Goal: Task Accomplishment & Management: Manage account settings

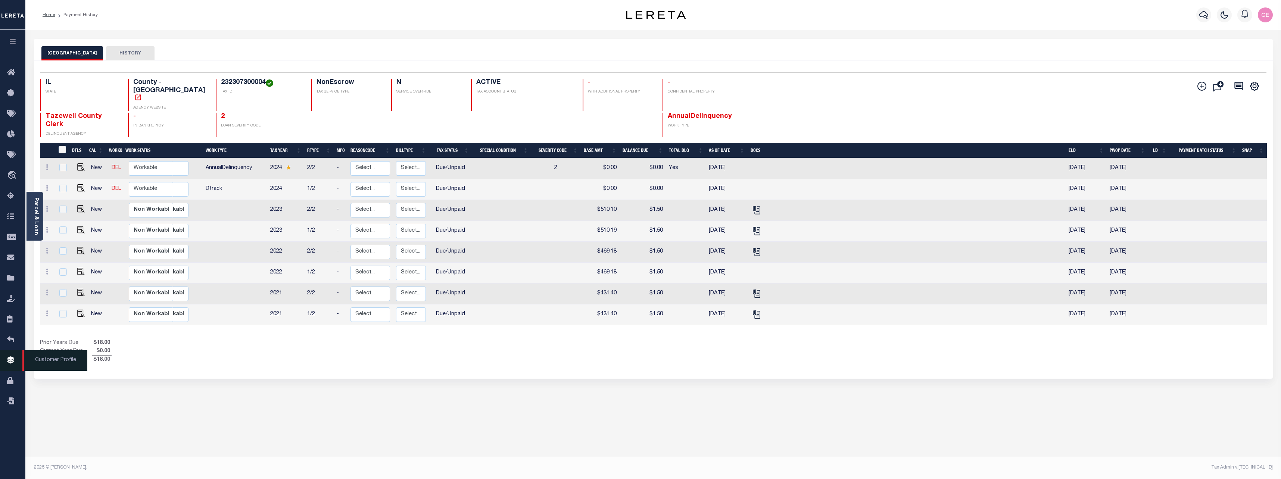
click at [5, 360] on link "Customer Profile" at bounding box center [12, 361] width 25 height 21
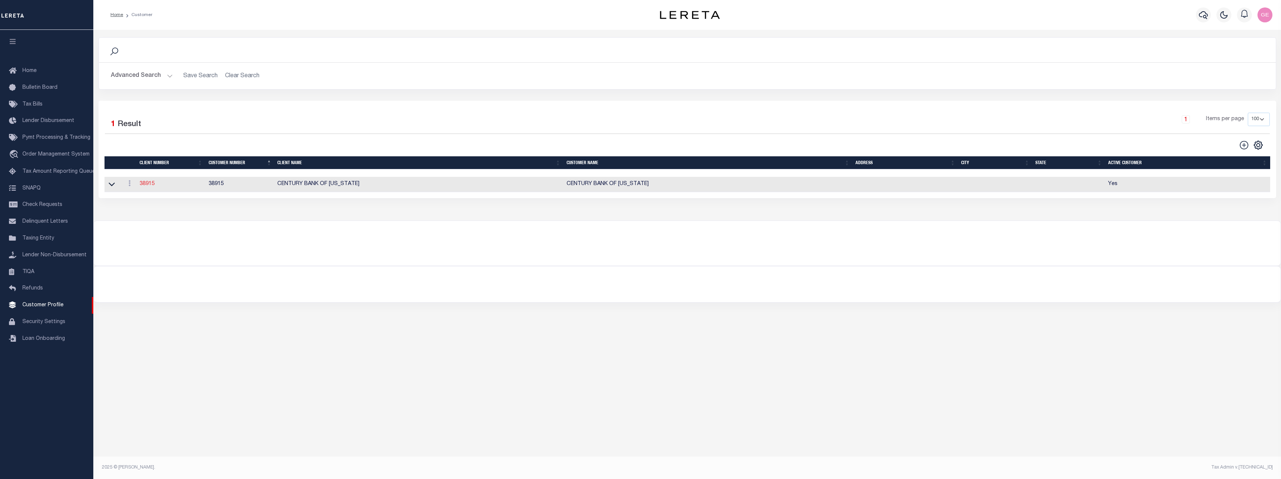
click at [150, 186] on link "38915" at bounding box center [147, 183] width 15 height 5
select select
type input "CENTURY BANK OF [US_STATE]"
type input "38915"
type input "CENTURY BANK OF [US_STATE]"
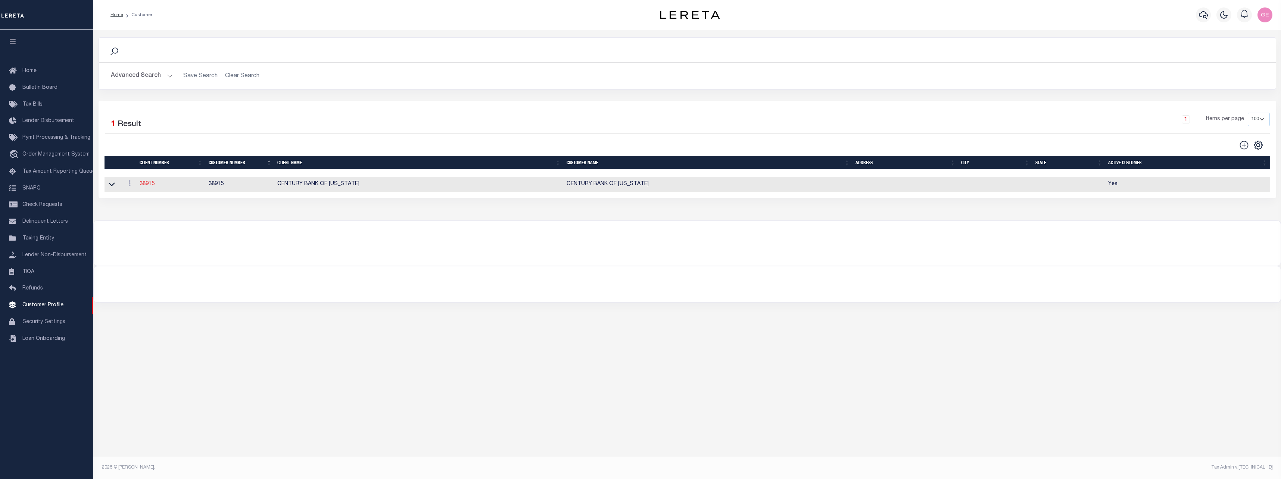
select select "Mixed Portfolio"
type input "NONE ,NONE"
type input "[PERSON_NAME]"
type input "[DATE]"
select select
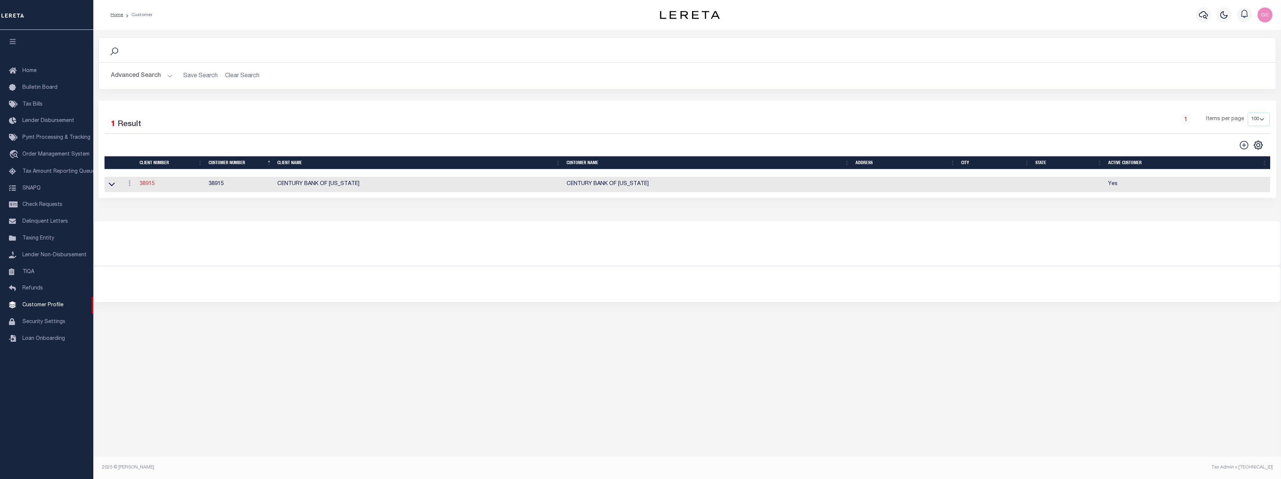
checkbox input "false"
checkbox input "true"
select select
checkbox input "false"
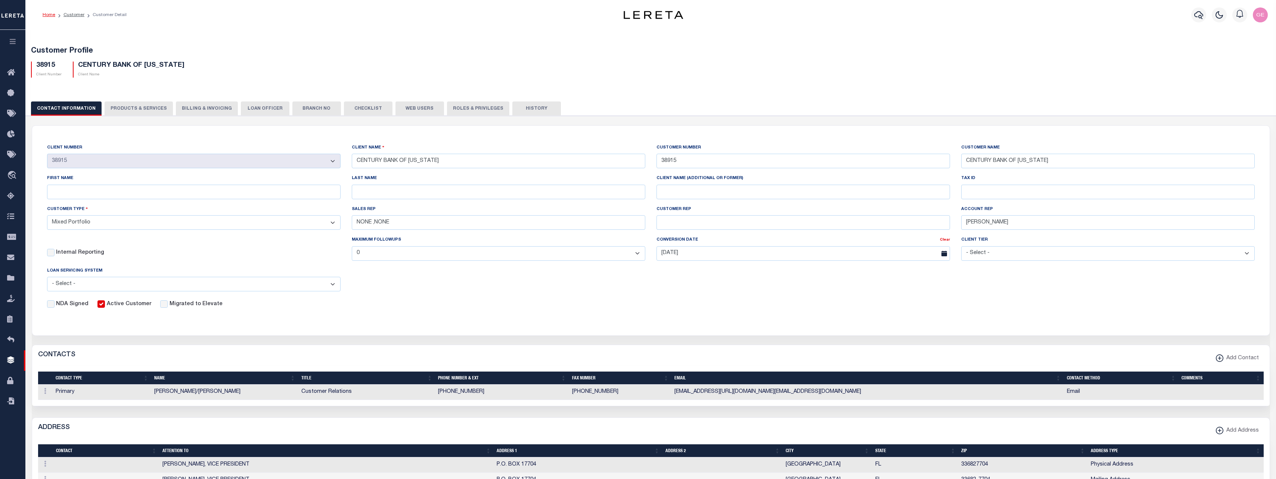
click at [164, 107] on button "PRODUCTS & SERVICES" at bounding box center [139, 109] width 68 height 14
radio input "true"
checkbox input "true"
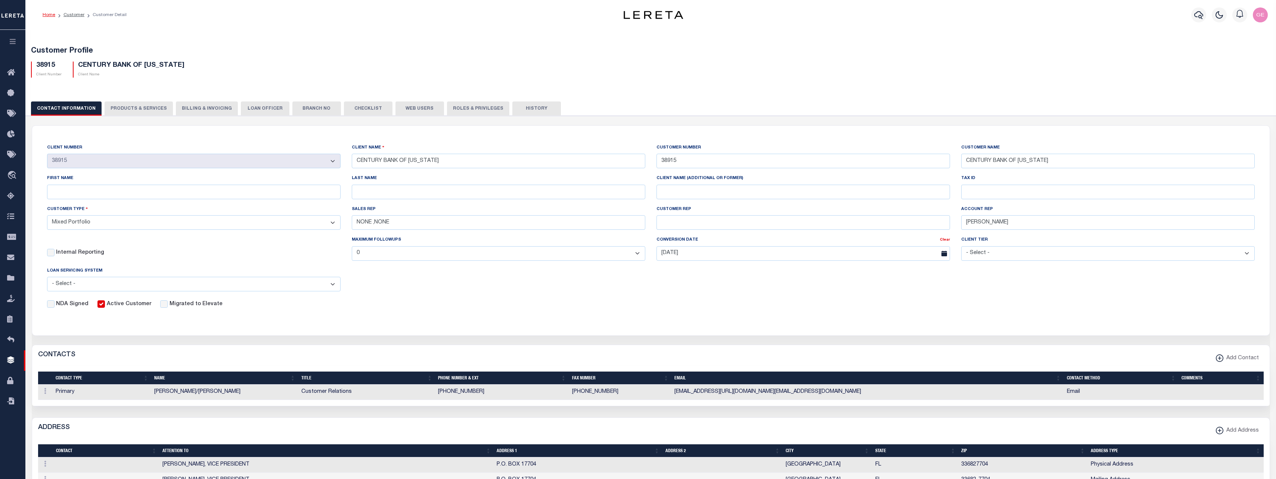
checkbox input "true"
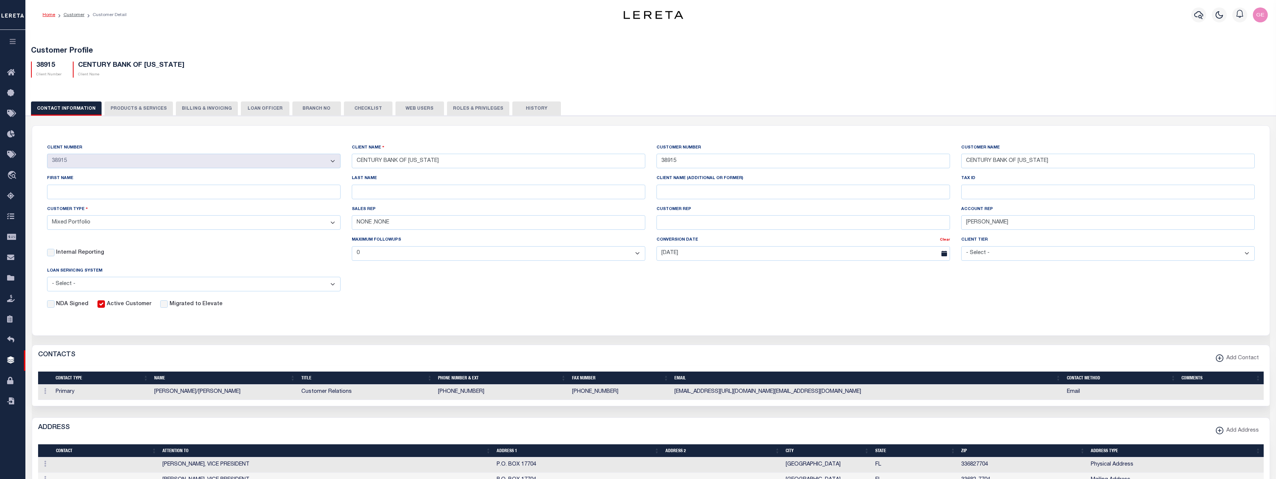
checkbox input "true"
